Goal: Task Accomplishment & Management: Use online tool/utility

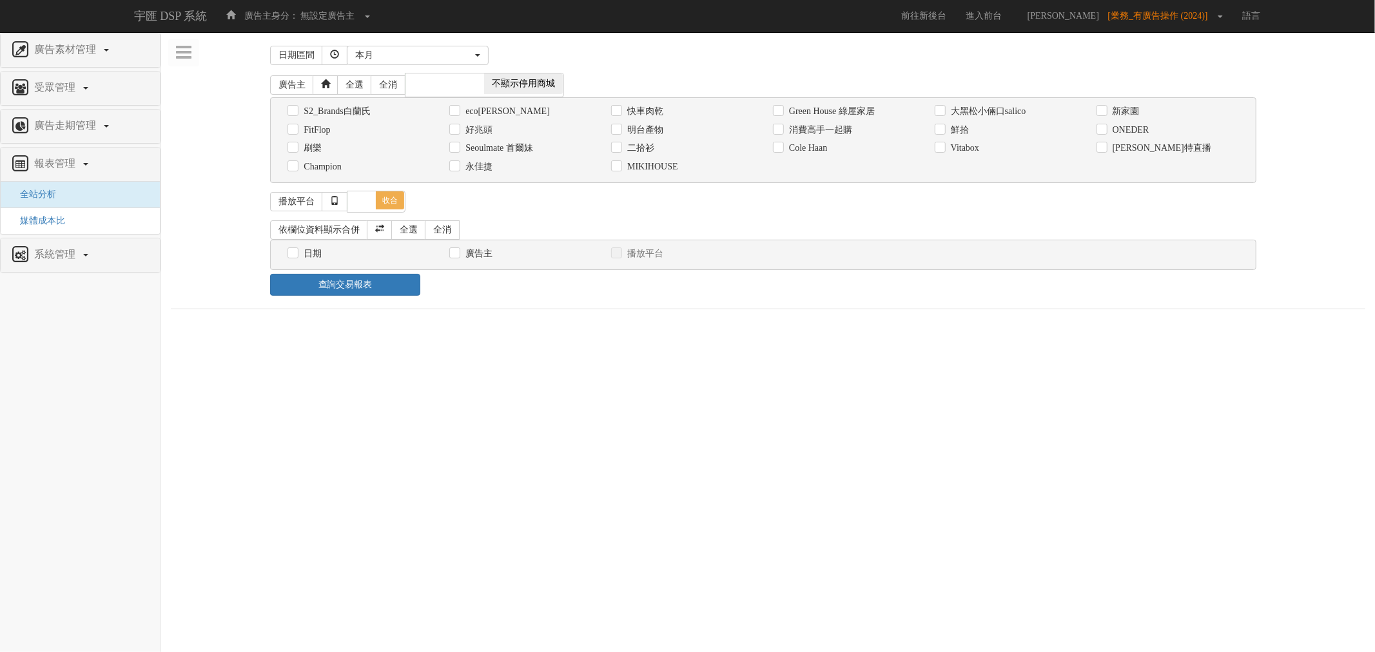
click at [828, 133] on label "消費高手一起購" at bounding box center [819, 130] width 66 height 13
click at [793, 132] on label "消費高手一起購" at bounding box center [819, 130] width 66 height 13
click at [781, 132] on input "消費高手一起購" at bounding box center [777, 130] width 8 height 8
checkbox input "true"
click at [309, 259] on label "日期" at bounding box center [310, 254] width 21 height 13
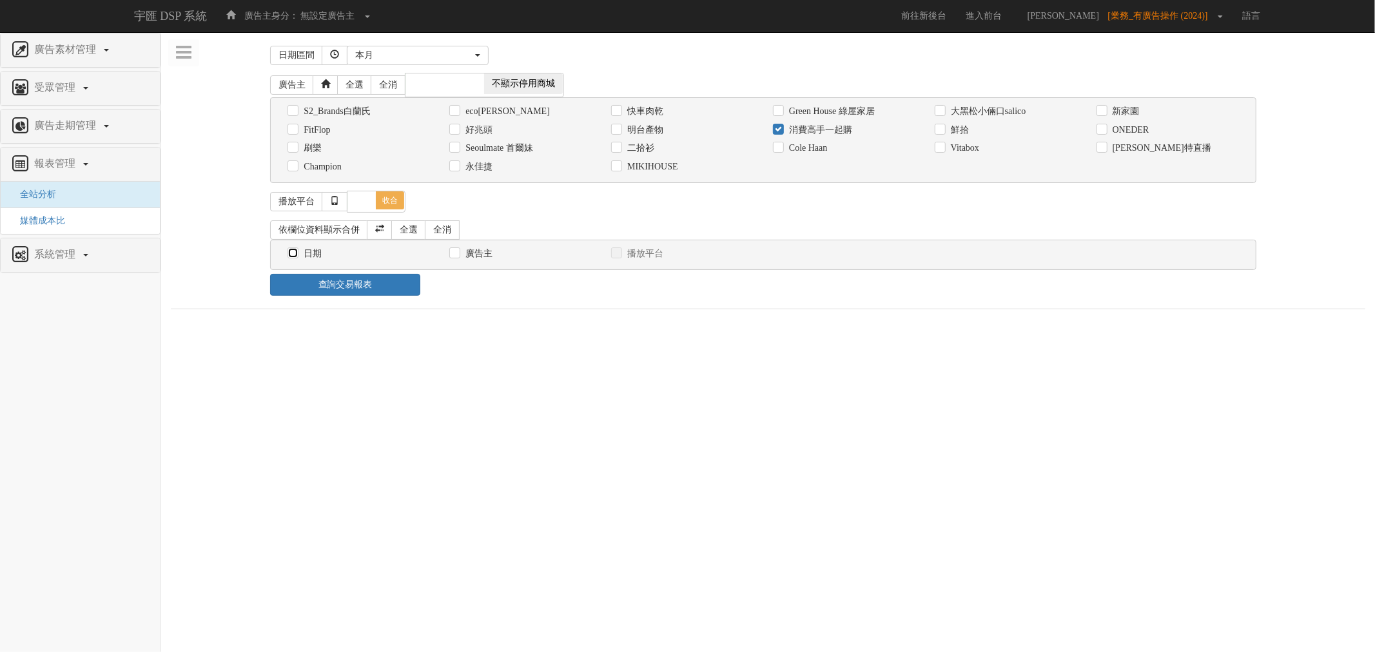
click at [296, 258] on input "日期" at bounding box center [292, 253] width 8 height 8
checkbox input "true"
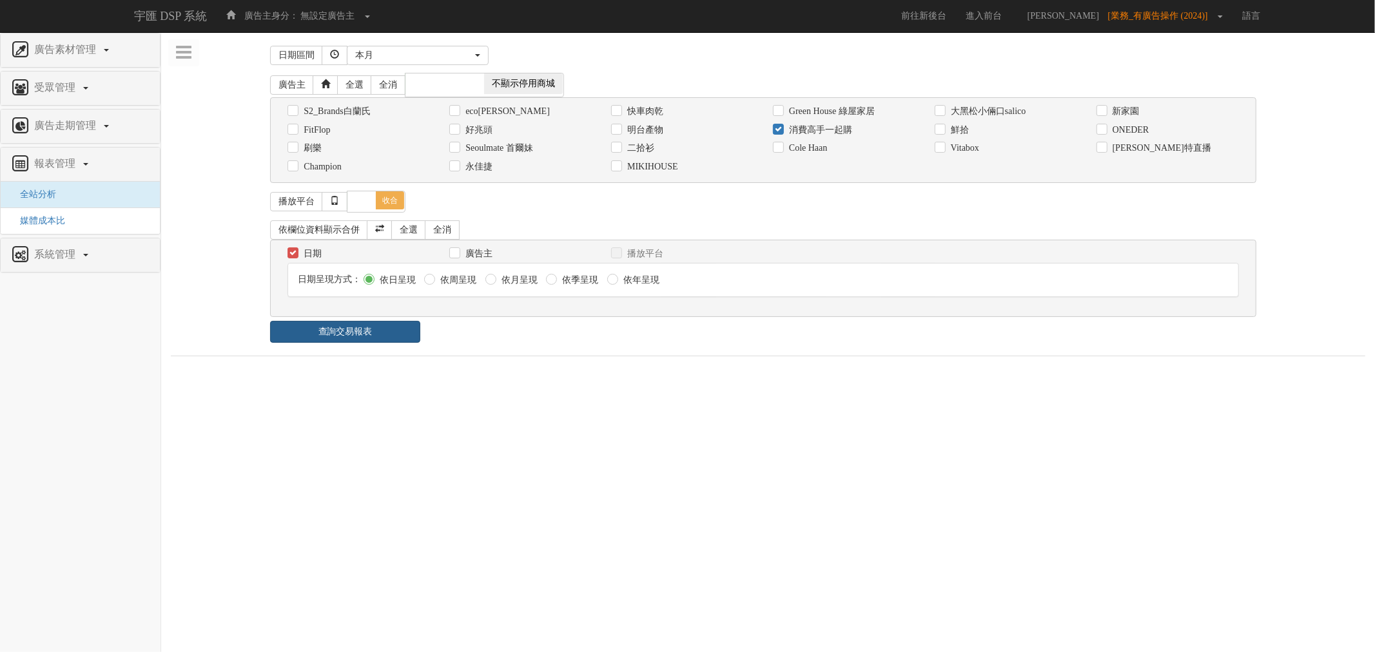
click at [366, 335] on link "查詢交易報表" at bounding box center [345, 332] width 150 height 22
click at [543, 335] on div "查詢交易報表" at bounding box center [763, 332] width 1006 height 22
